Goal: Task Accomplishment & Management: Manage account settings

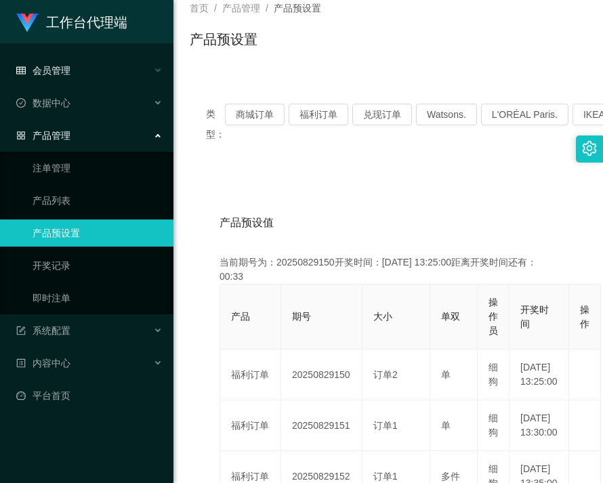
scroll to position [68, 0]
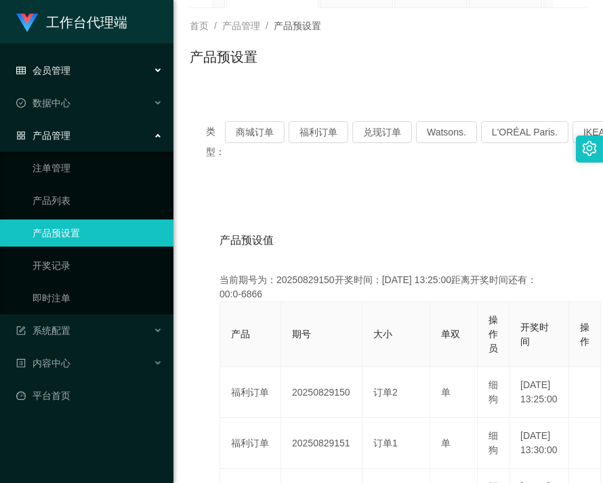
click at [74, 73] on div "会员管理" at bounding box center [87, 70] width 174 height 27
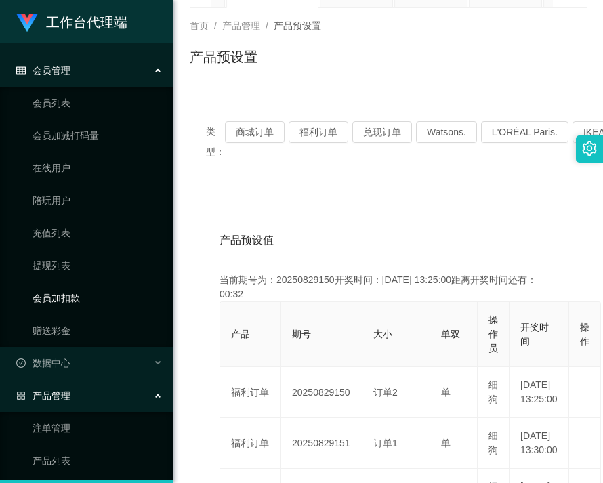
click at [80, 297] on link "会员加扣款" at bounding box center [98, 298] width 130 height 27
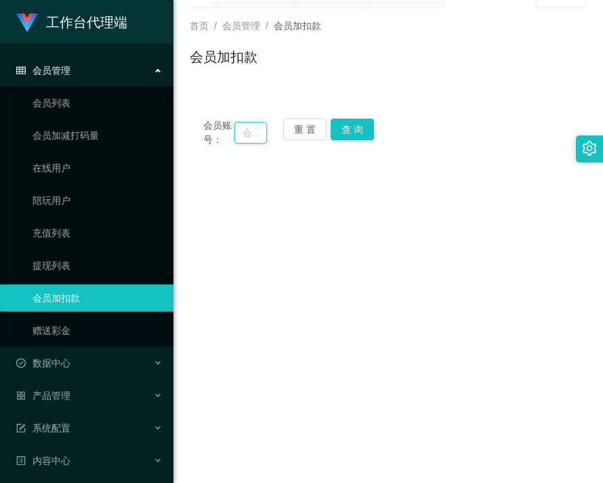
click at [241, 131] on input "text" at bounding box center [251, 133] width 33 height 22
paste input "L6381"
type input "L6381"
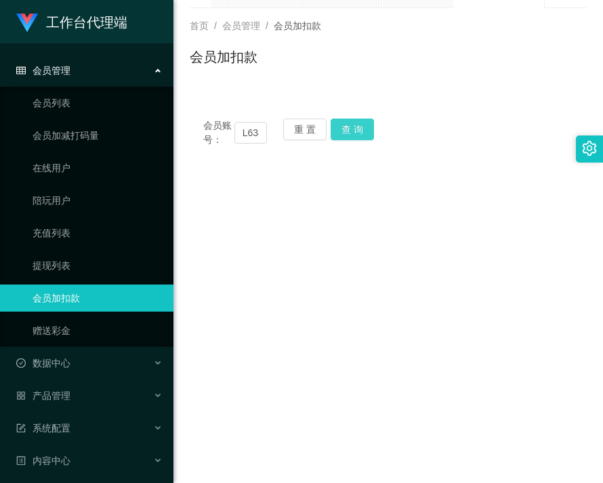
click at [361, 125] on button "查 询" at bounding box center [352, 130] width 43 height 22
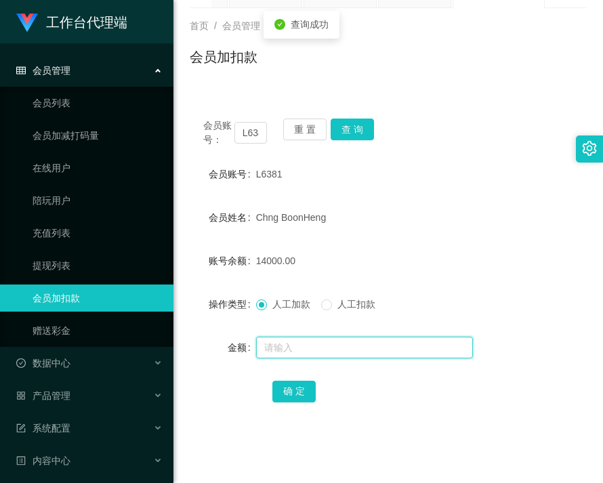
click at [301, 344] on input "text" at bounding box center [364, 348] width 217 height 22
type input "1"
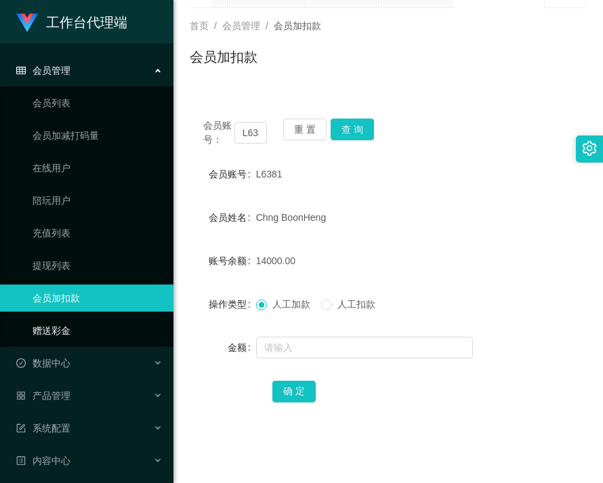
click at [53, 324] on link "赠送彩金" at bounding box center [98, 330] width 130 height 27
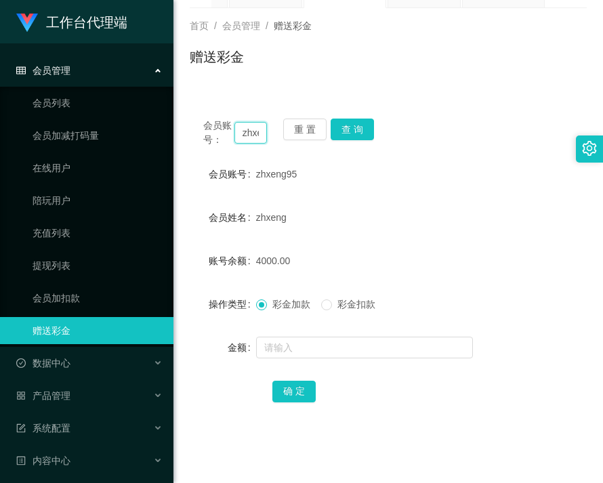
click at [257, 134] on input "zhxeng95" at bounding box center [251, 133] width 33 height 22
click at [256, 135] on input "zhxeng95" at bounding box center [251, 133] width 33 height 22
click at [256, 136] on input "zhxeng95" at bounding box center [251, 133] width 33 height 22
paste input "L6381"
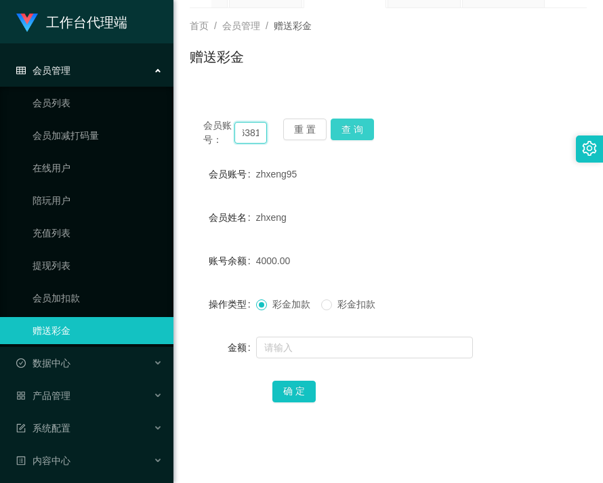
type input "L6381"
click at [363, 128] on button "查 询" at bounding box center [352, 130] width 43 height 22
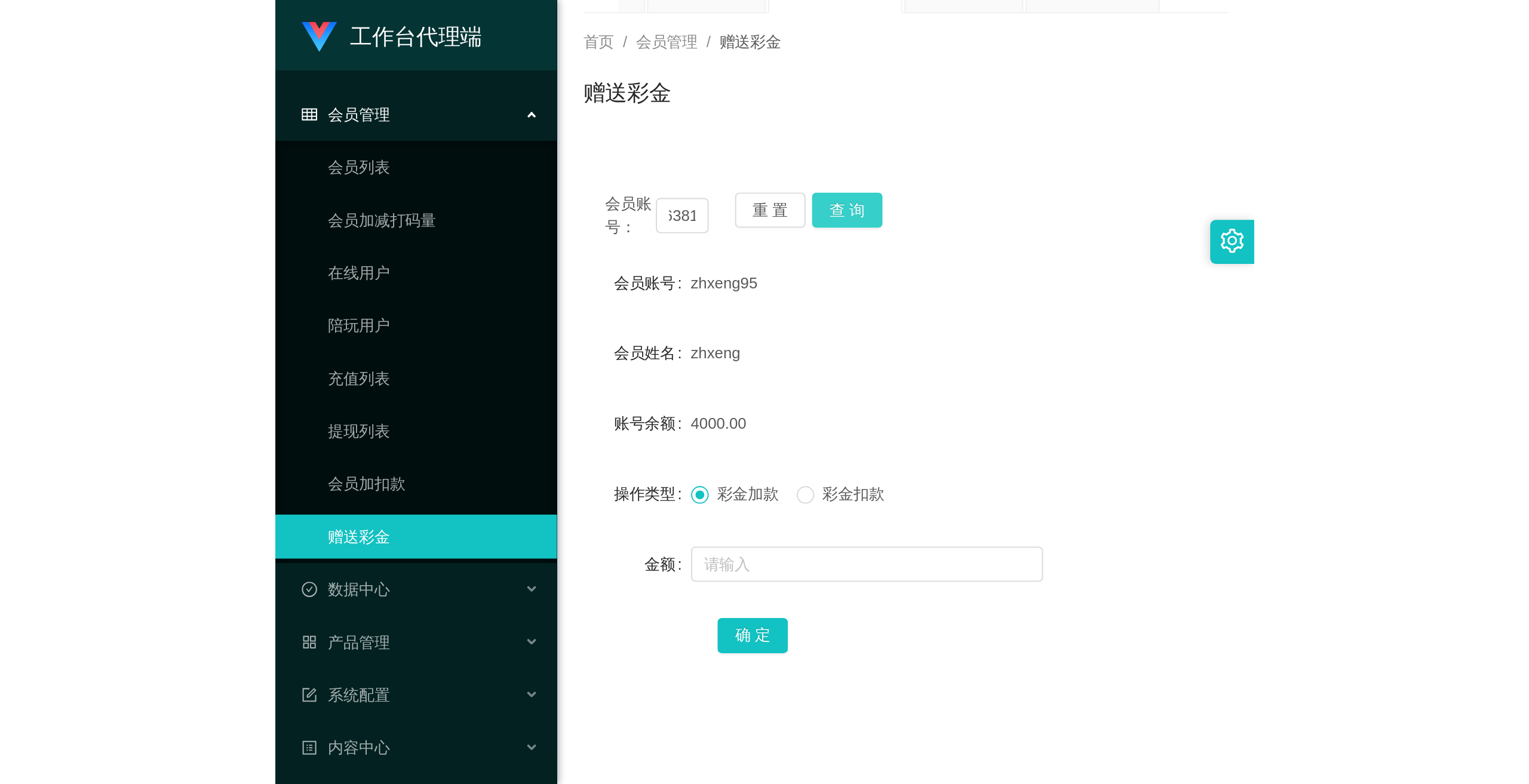
scroll to position [0, 0]
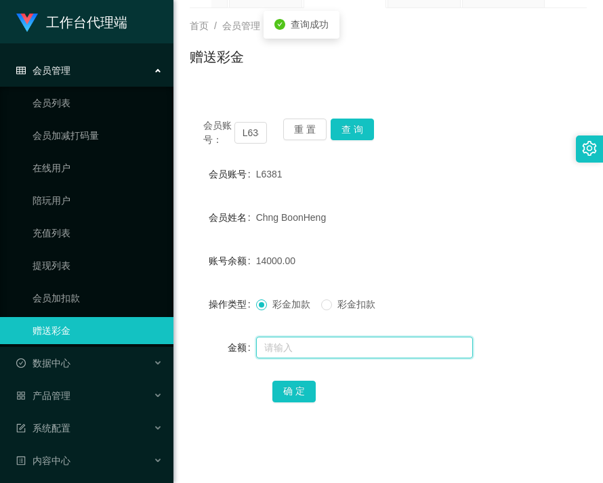
click at [340, 343] on input "text" at bounding box center [364, 348] width 217 height 22
drag, startPoint x: 292, startPoint y: 352, endPoint x: 283, endPoint y: 369, distance: 20.0
click at [263, 353] on input "10000" at bounding box center [364, 348] width 217 height 22
type input "10000"
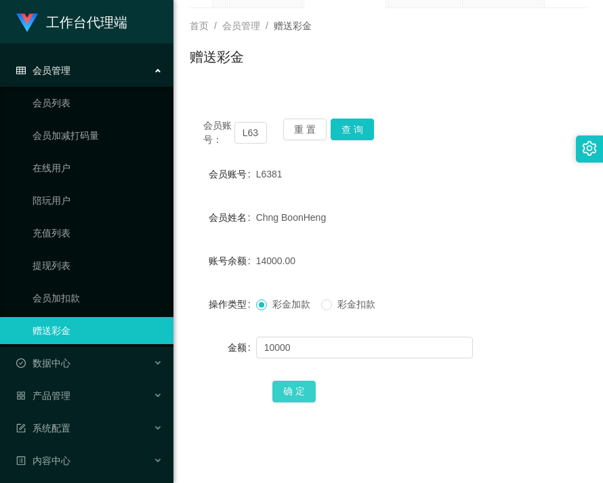
click at [295, 390] on button "确 定" at bounding box center [293, 392] width 43 height 22
click at [251, 137] on input "L6381" at bounding box center [251, 133] width 33 height 22
click at [56, 273] on link "提现列表" at bounding box center [98, 265] width 130 height 27
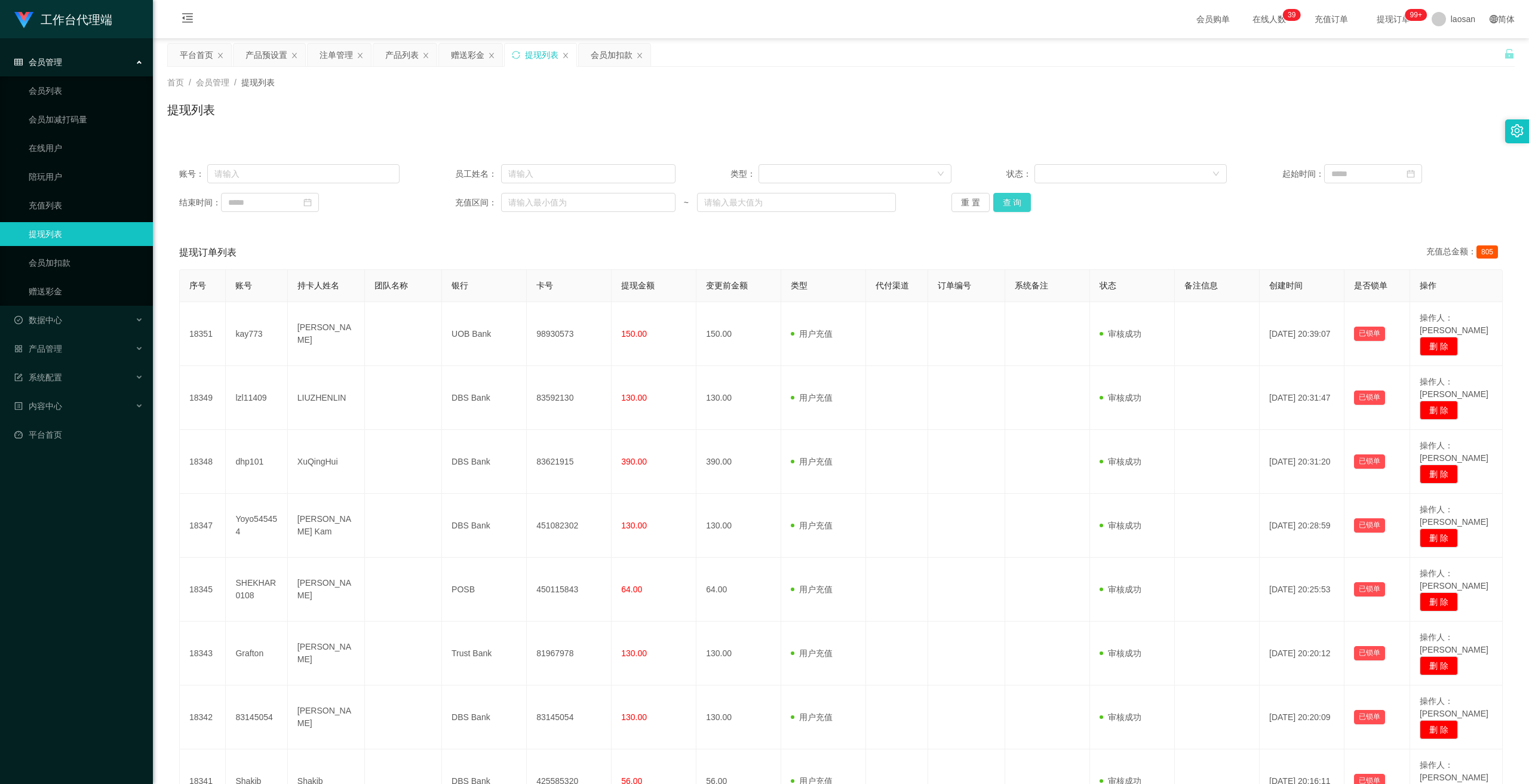
click at [531, 203] on button "查 询" at bounding box center [1012, 203] width 38 height 19
click at [531, 203] on div "重 置 查 询" at bounding box center [1062, 203] width 220 height 19
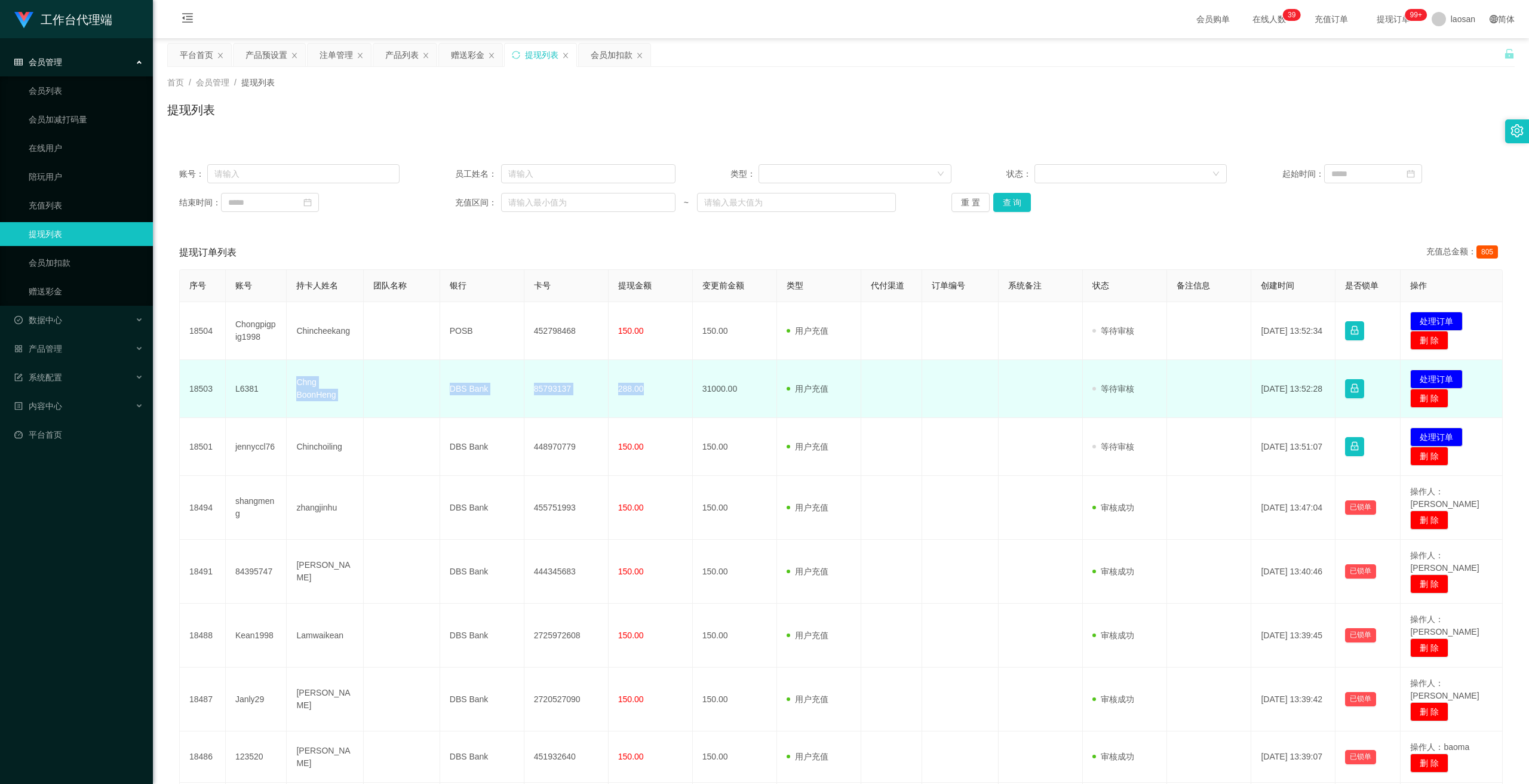
drag, startPoint x: 301, startPoint y: 391, endPoint x: 642, endPoint y: 387, distance: 341.0
click at [531, 387] on tr "18503 L6381 Chng BoonHeng DBS Bank 85793137 288.00 31000.00 用户充值 人工扣款 审核驳回 审核成功…" at bounding box center [841, 389] width 1323 height 58
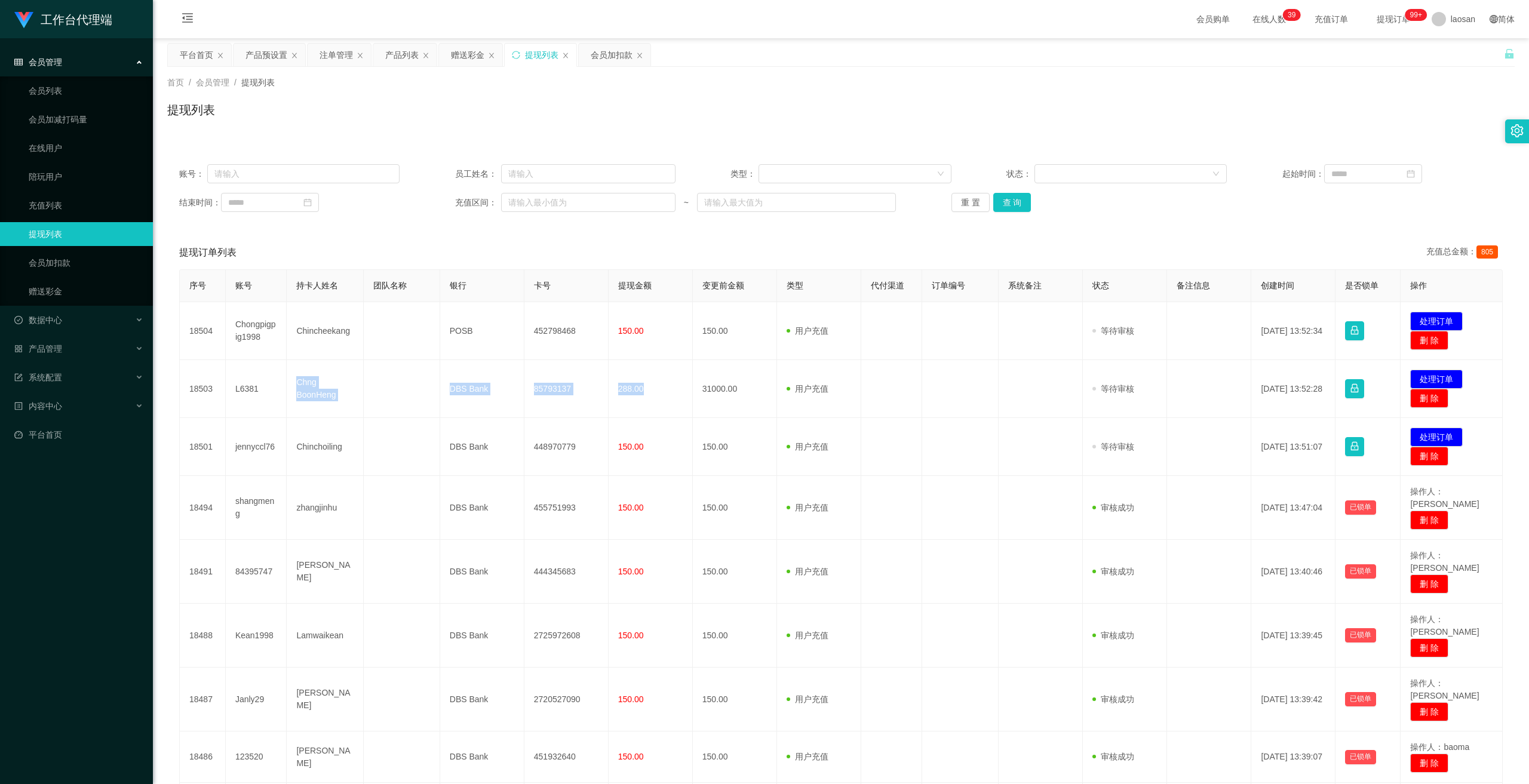
copy tr "Chng BoonHeng DBS Bank 85793137 288.00"
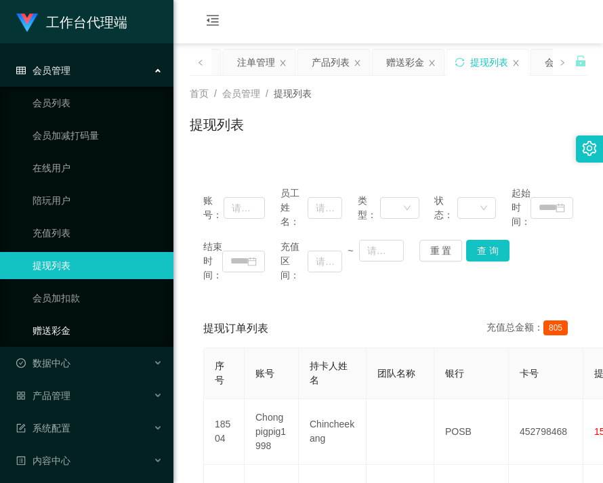
click at [65, 325] on link "赠送彩金" at bounding box center [98, 330] width 130 height 27
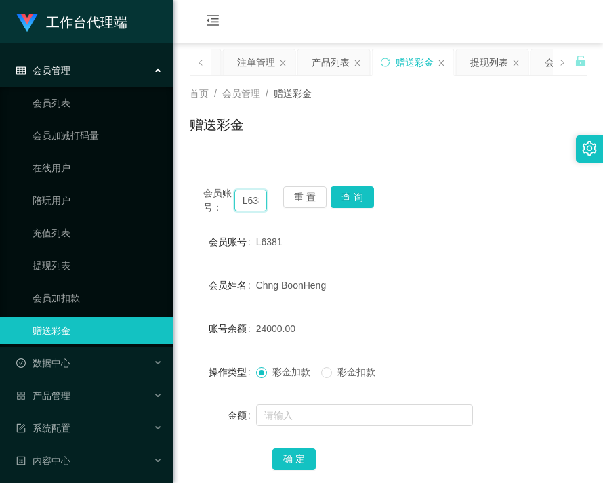
click at [249, 196] on input "L6381" at bounding box center [251, 201] width 33 height 22
paste input "zhxeng95"
type input "zhxeng95"
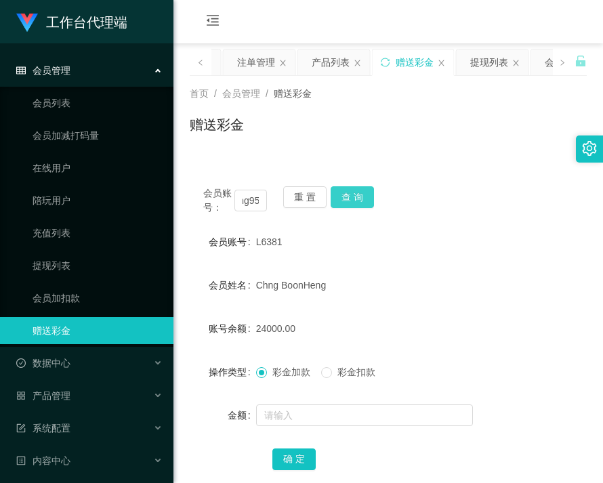
click at [350, 197] on button "查 询" at bounding box center [352, 197] width 43 height 22
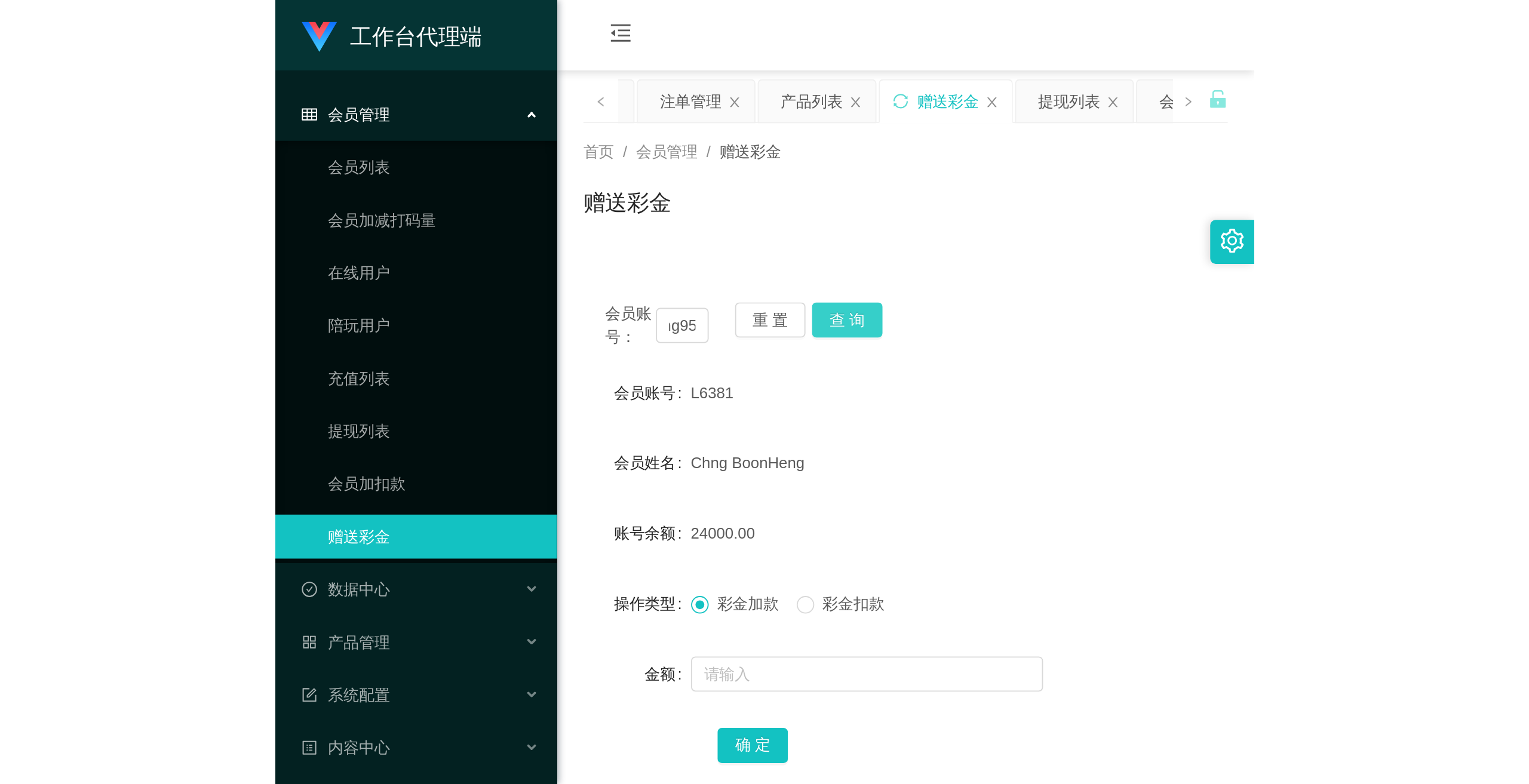
scroll to position [0, 0]
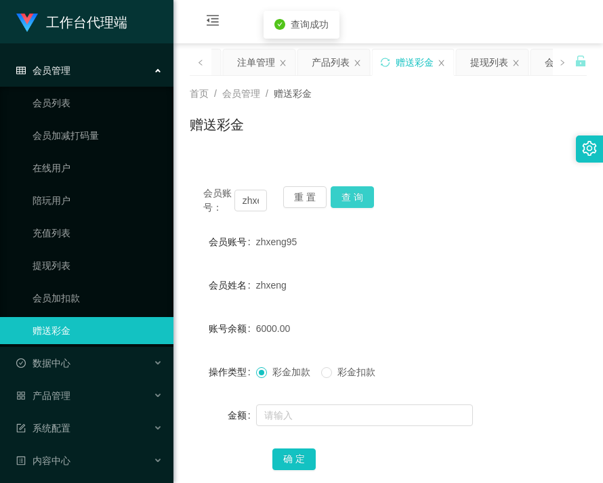
click at [350, 197] on button "查 询" at bounding box center [352, 197] width 43 height 22
click at [329, 426] on div at bounding box center [372, 415] width 232 height 27
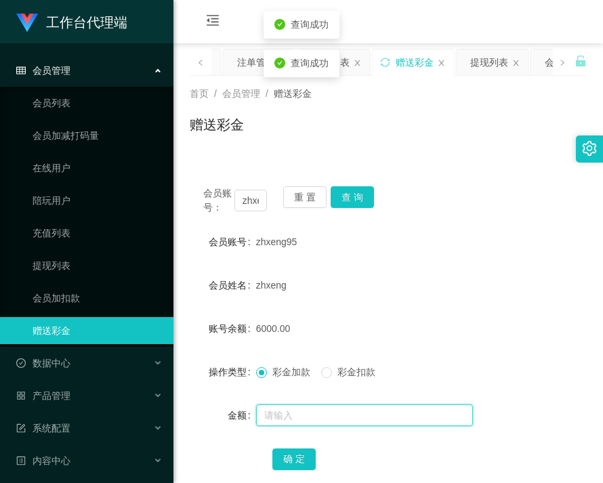
click at [331, 413] on input "text" at bounding box center [364, 416] width 217 height 22
type input "6000"
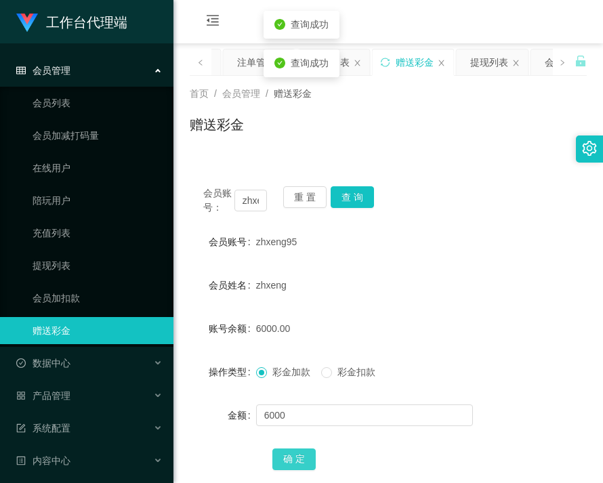
drag, startPoint x: 298, startPoint y: 457, endPoint x: 367, endPoint y: 443, distance: 70.1
click at [299, 457] on button "确 定" at bounding box center [293, 460] width 43 height 22
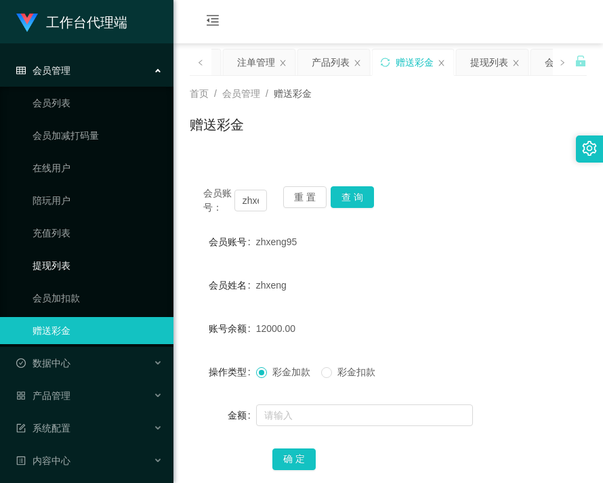
click at [65, 261] on link "提现列表" at bounding box center [98, 265] width 130 height 27
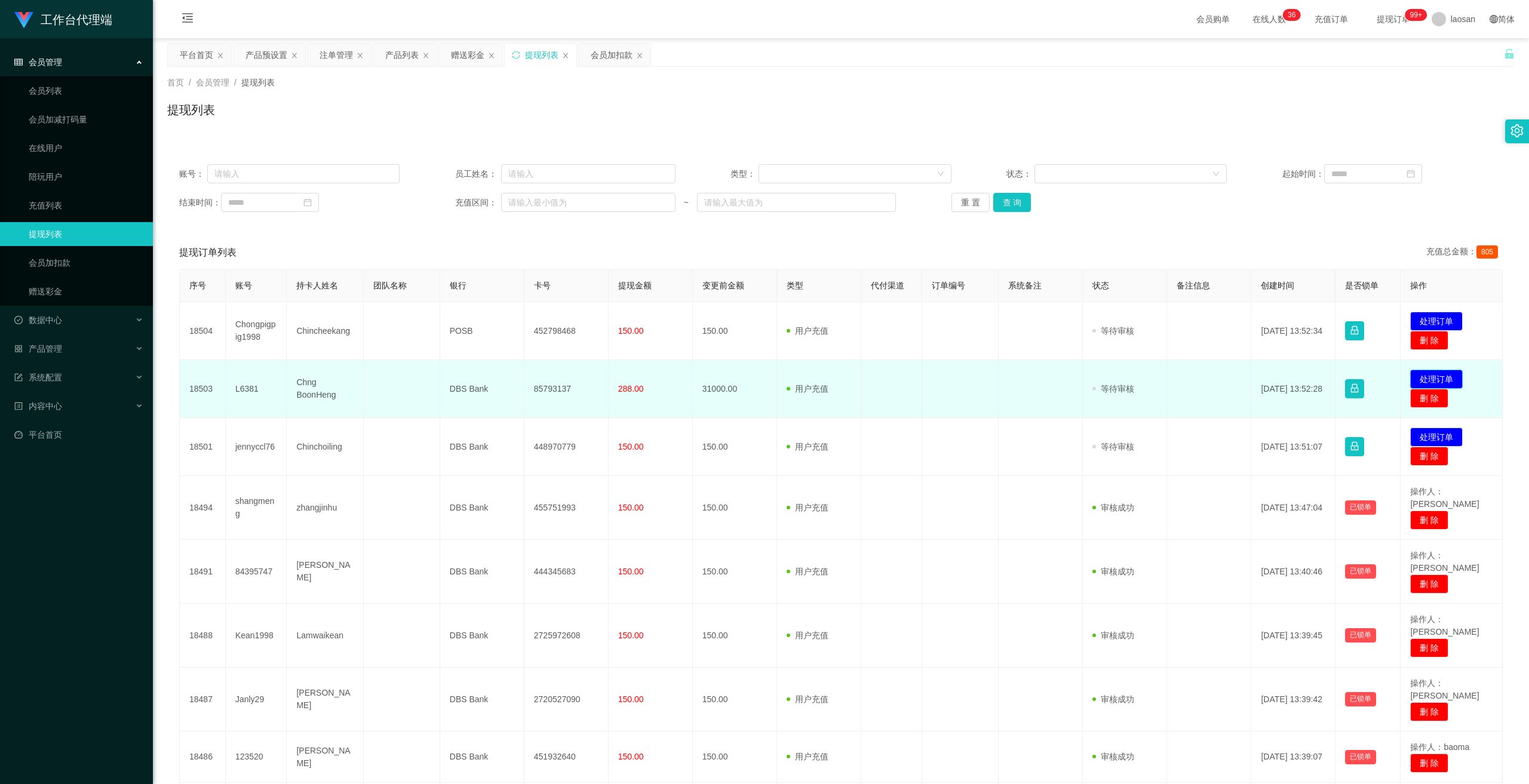
click at [531, 375] on button "处理订单" at bounding box center [1436, 380] width 53 height 19
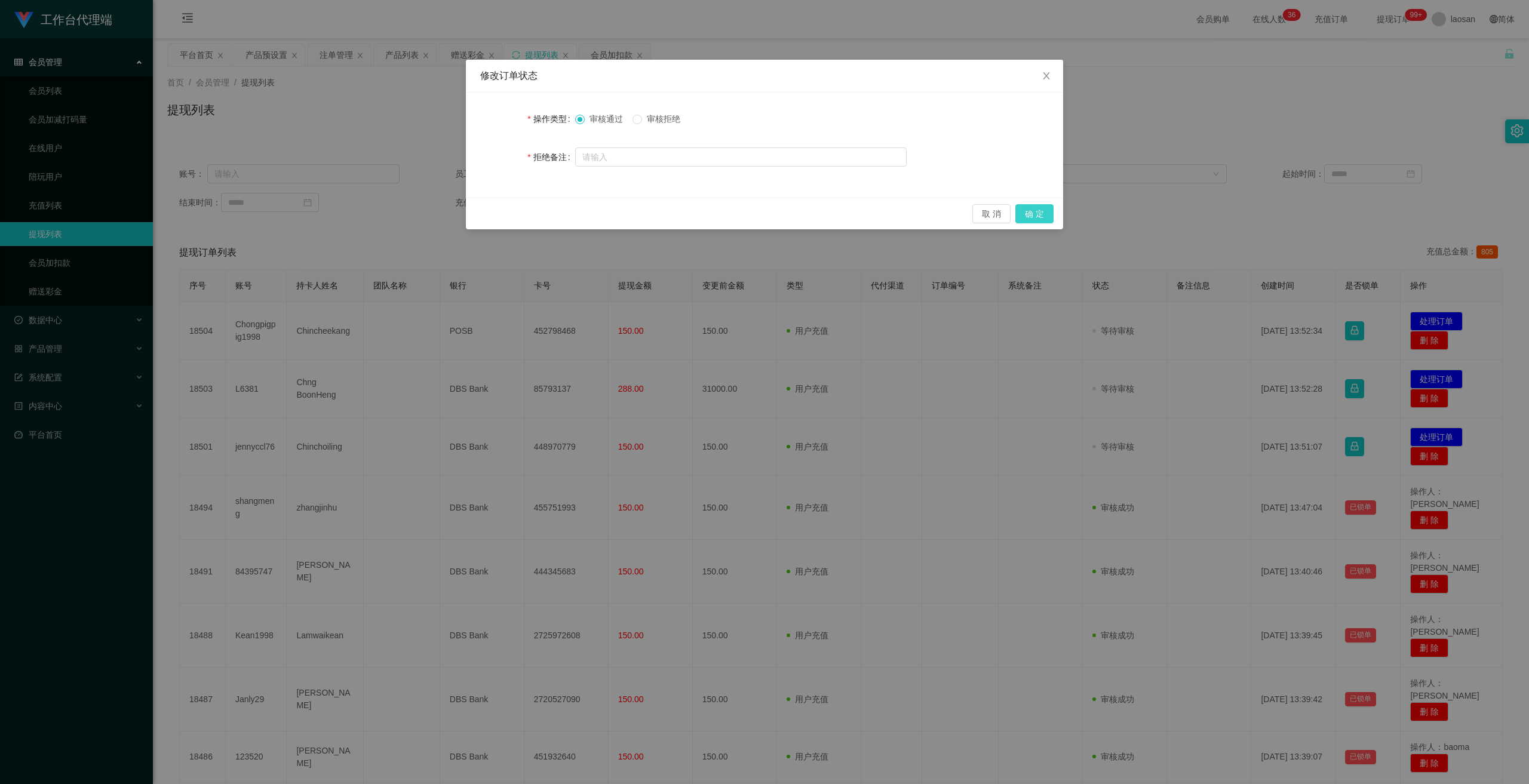
click at [531, 216] on button "确 定" at bounding box center [1034, 214] width 38 height 19
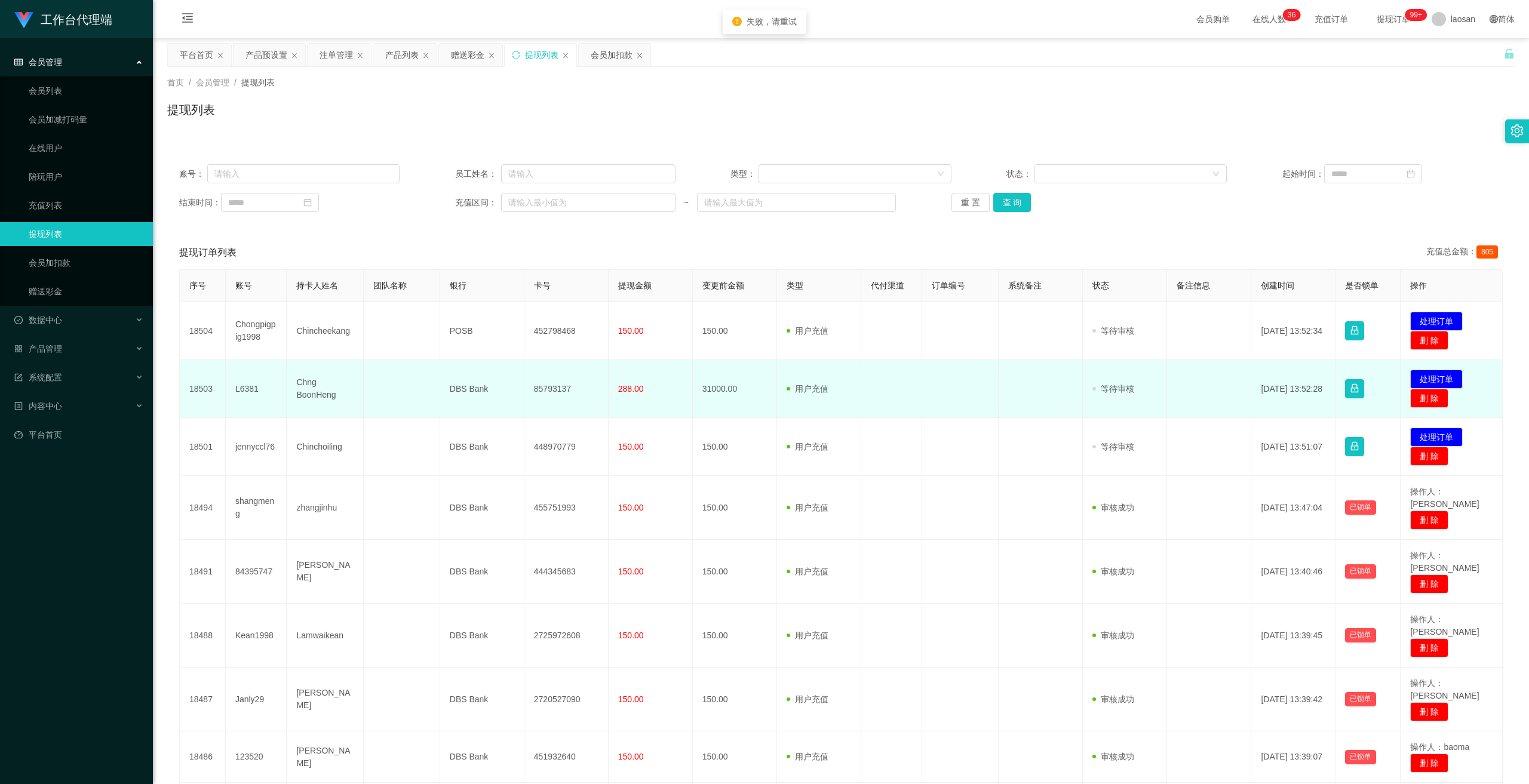
click at [240, 386] on td "L6381" at bounding box center [256, 389] width 62 height 58
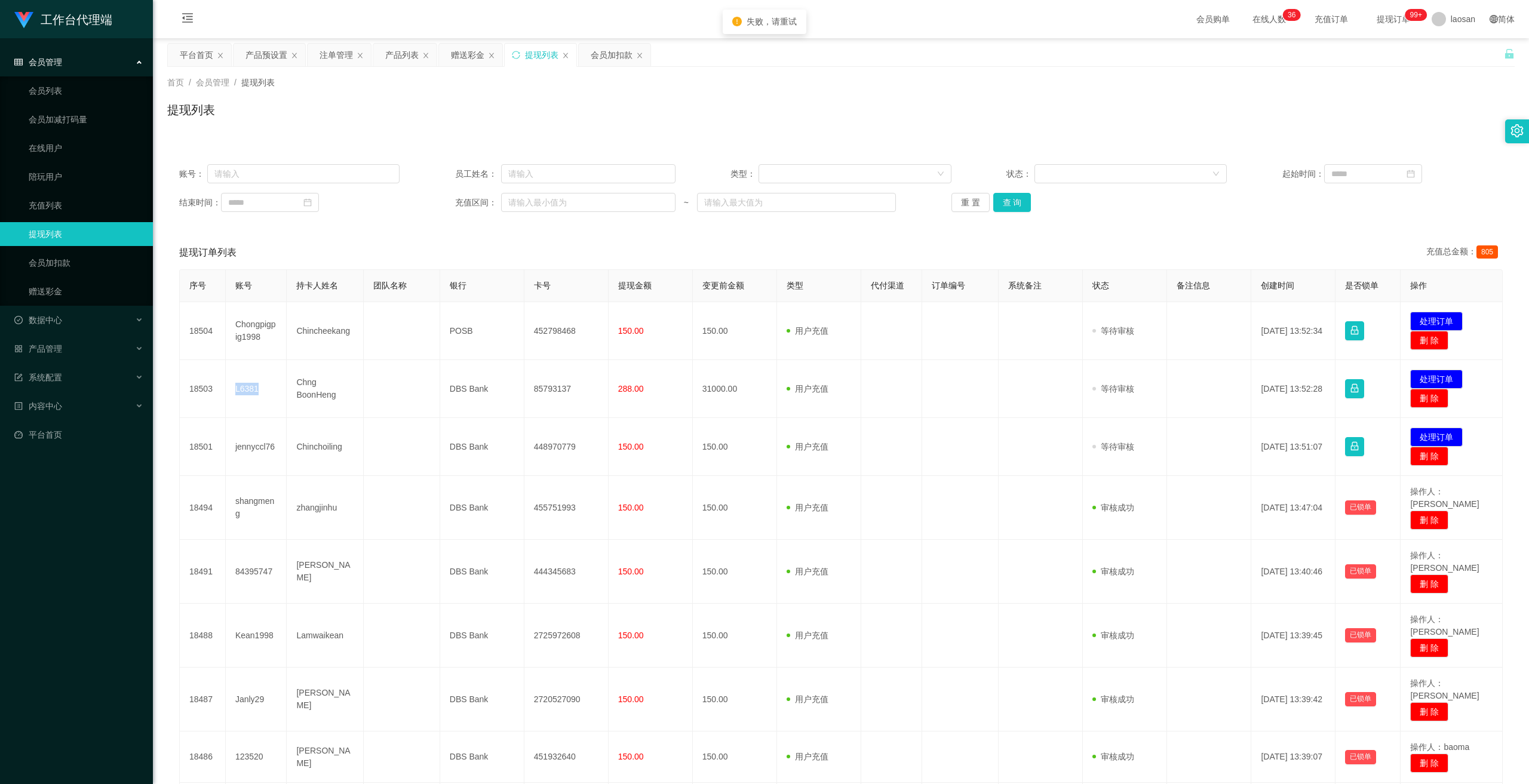
copy td "L6381"
